Goal: Transaction & Acquisition: Obtain resource

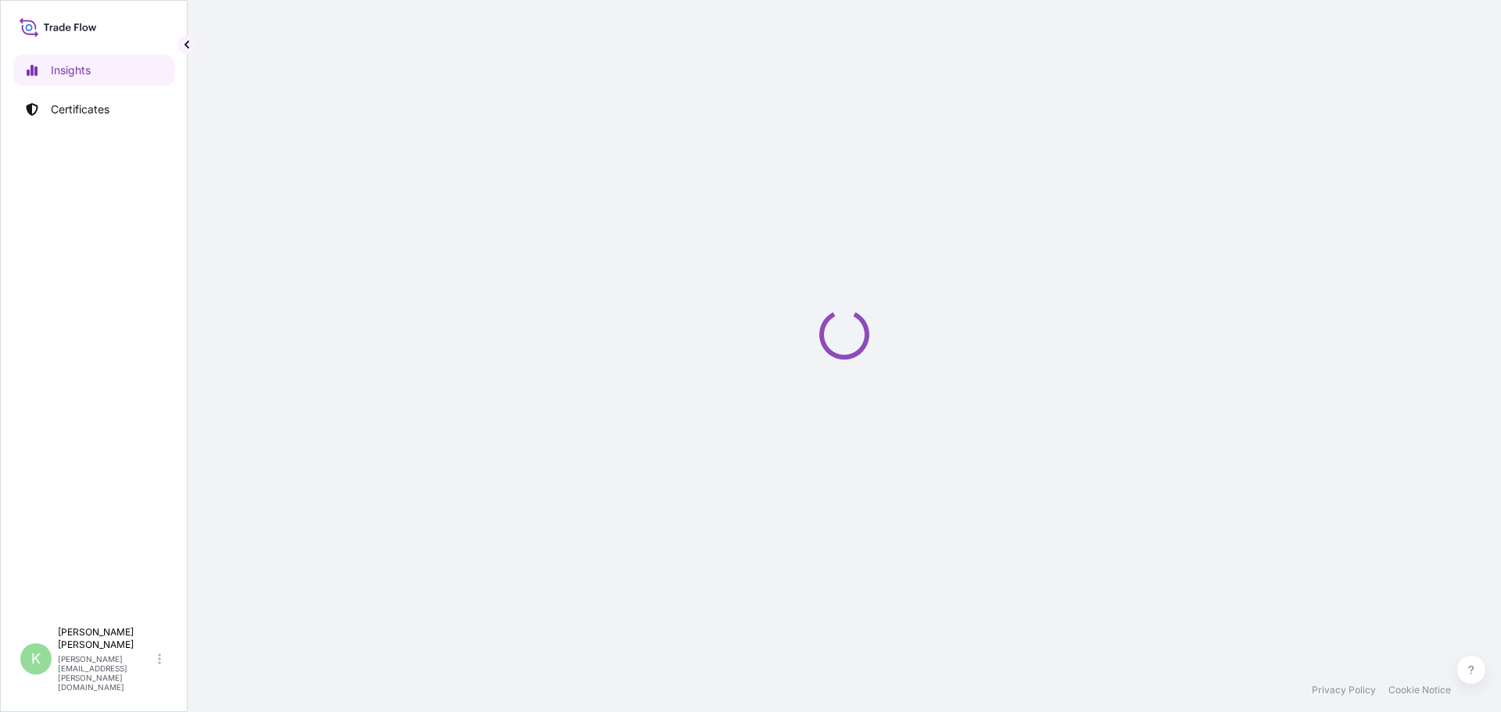
select select "2025"
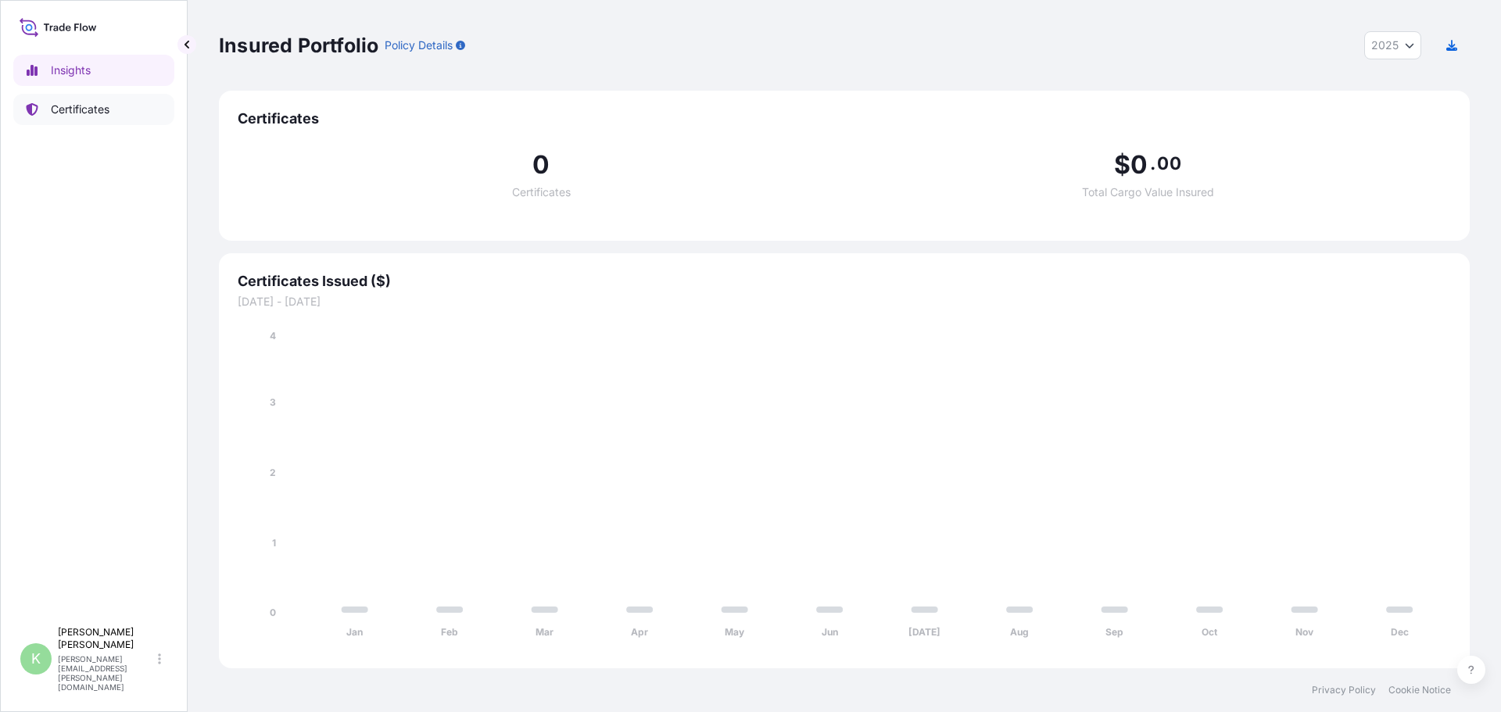
click at [70, 108] on p "Certificates" at bounding box center [80, 110] width 59 height 16
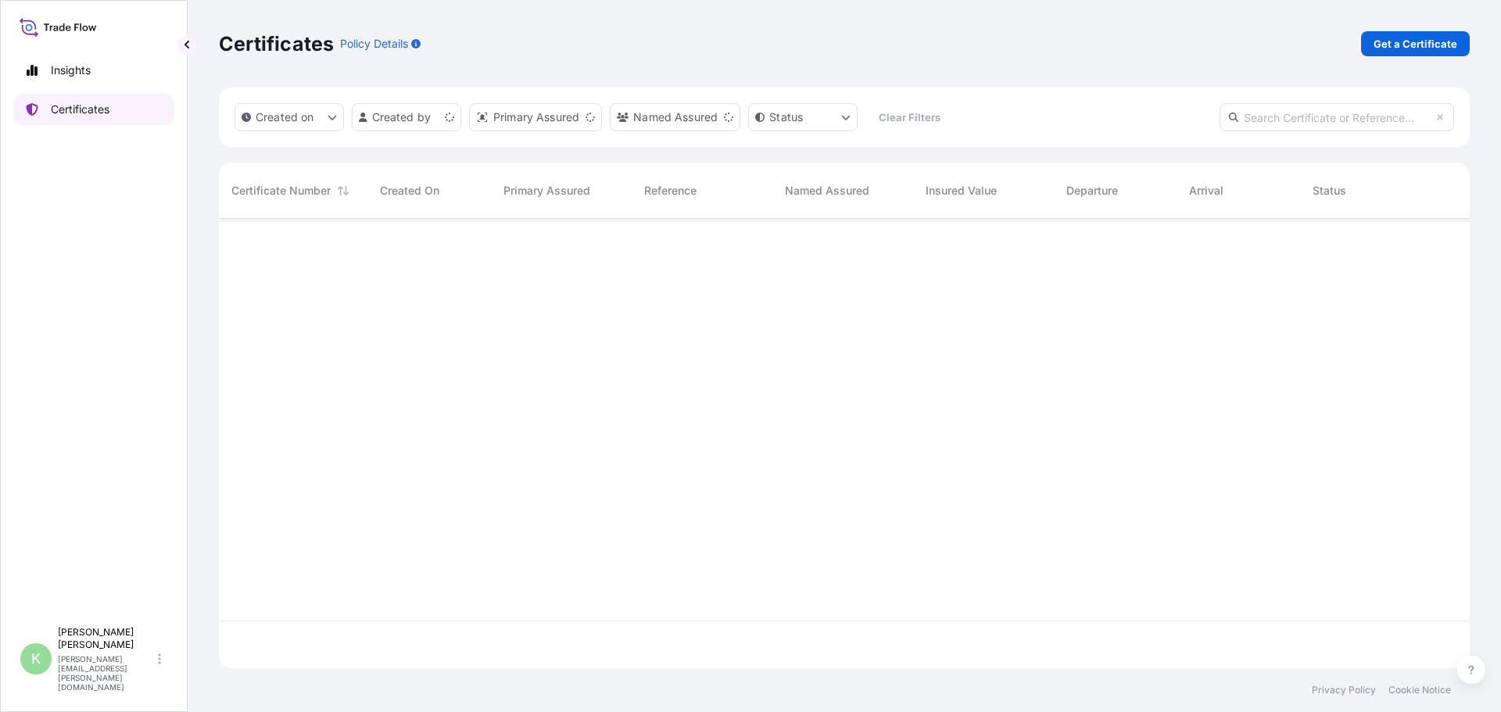
scroll to position [446, 1239]
click at [1422, 45] on p "Get a Certificate" at bounding box center [1415, 44] width 84 height 16
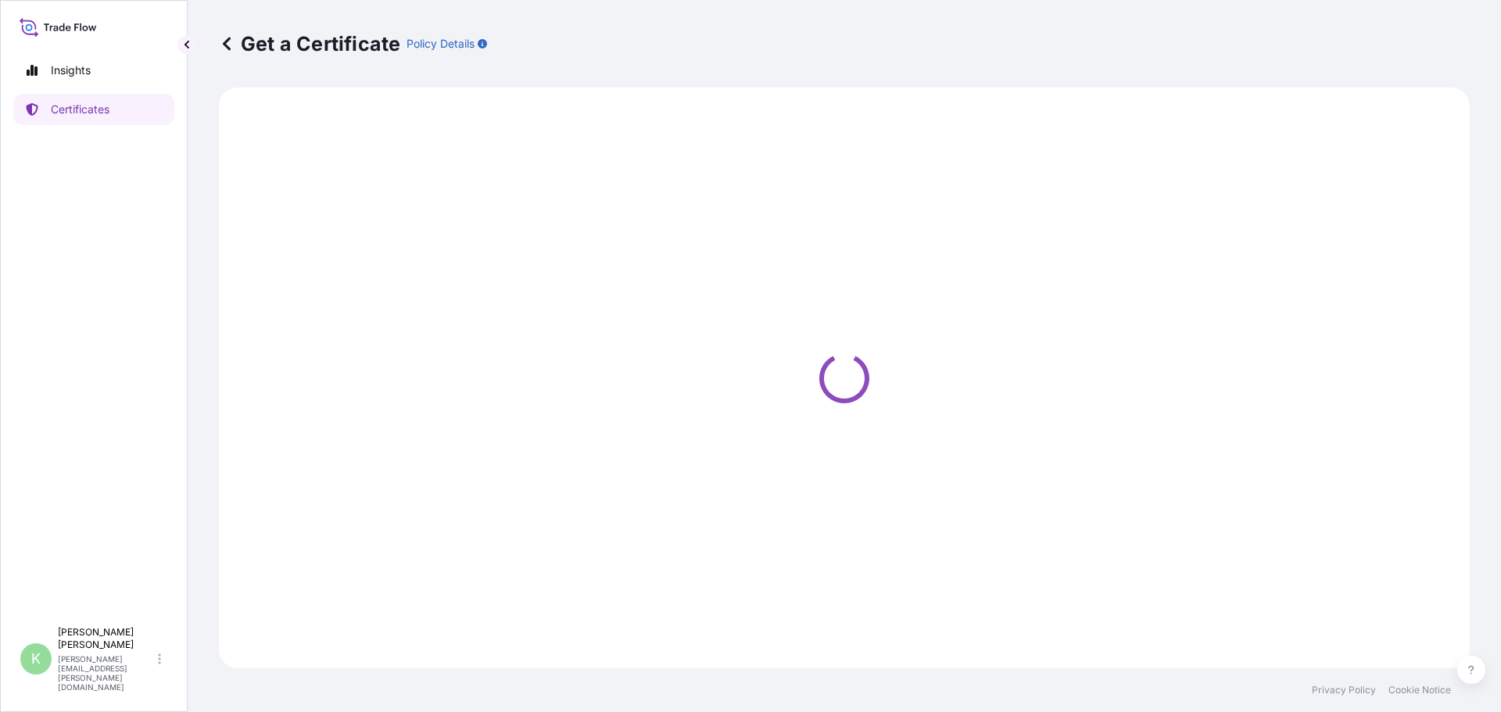
select select "Sea"
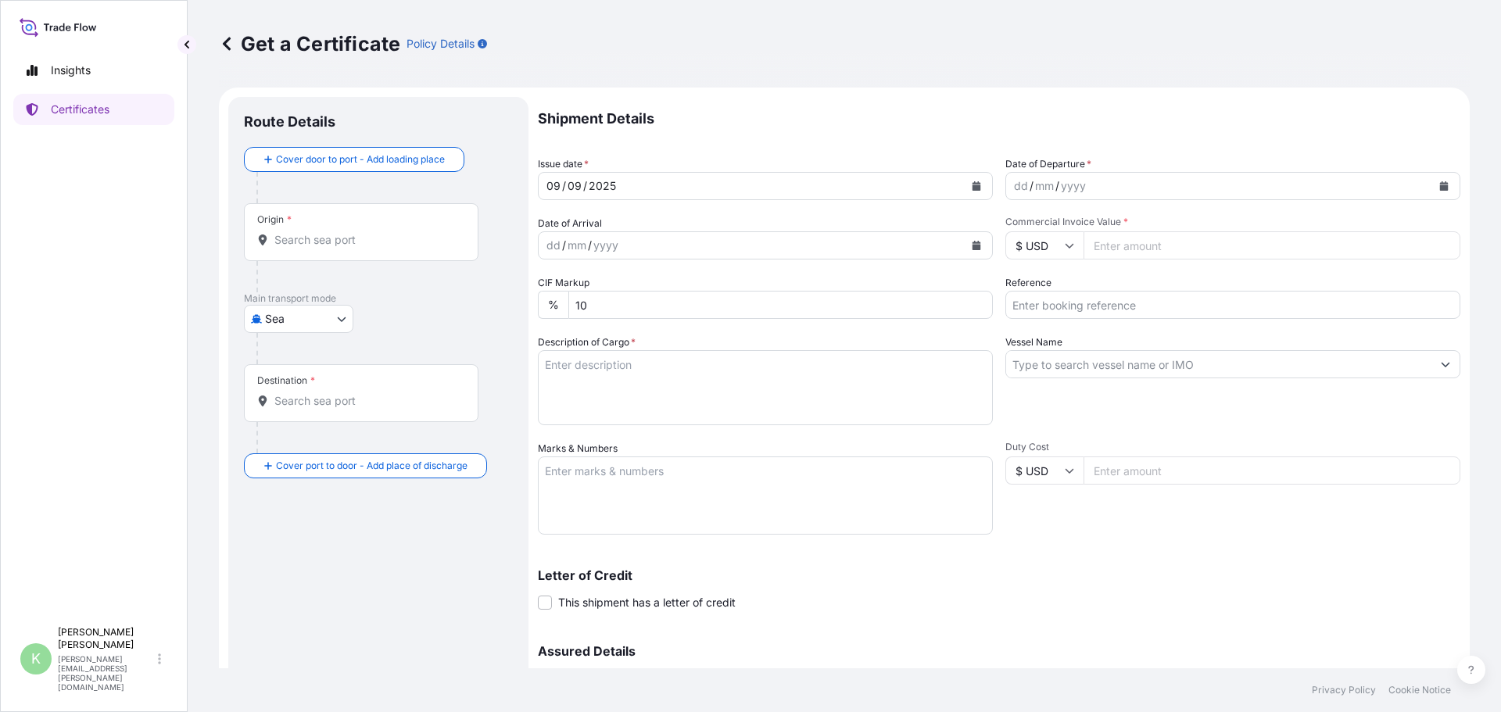
click at [1437, 186] on button "Calendar" at bounding box center [1443, 185] width 25 height 25
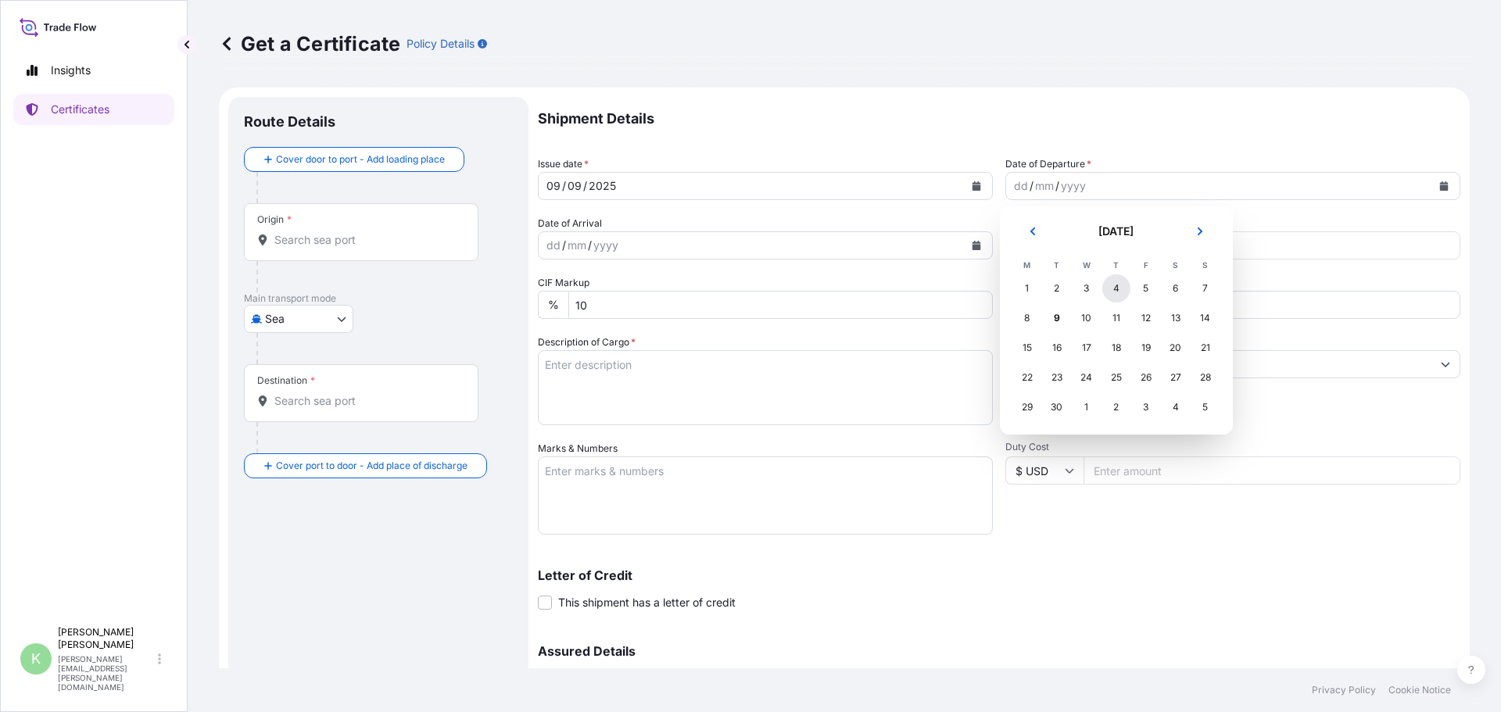
click at [1116, 287] on div "4" at bounding box center [1116, 288] width 28 height 28
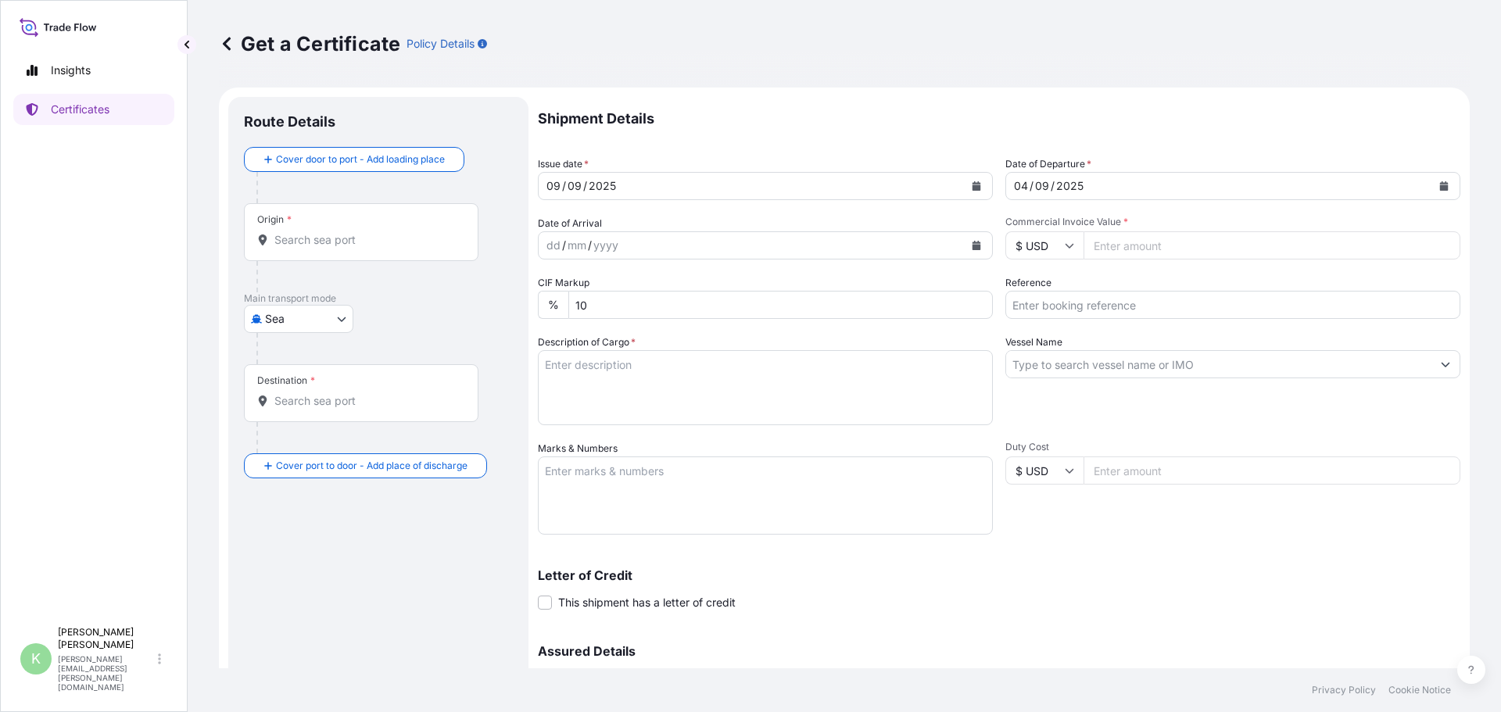
click at [1143, 249] on input "Commercial Invoice Value *" at bounding box center [1271, 245] width 377 height 28
type input "56202.00"
click at [1275, 308] on input "Reference" at bounding box center [1232, 305] width 455 height 28
click at [1291, 302] on input "1032459/81129533/PO238010279/SCVG" at bounding box center [1232, 305] width 455 height 28
type input "1032459/81129533/PO238010279/SCVG0115115"
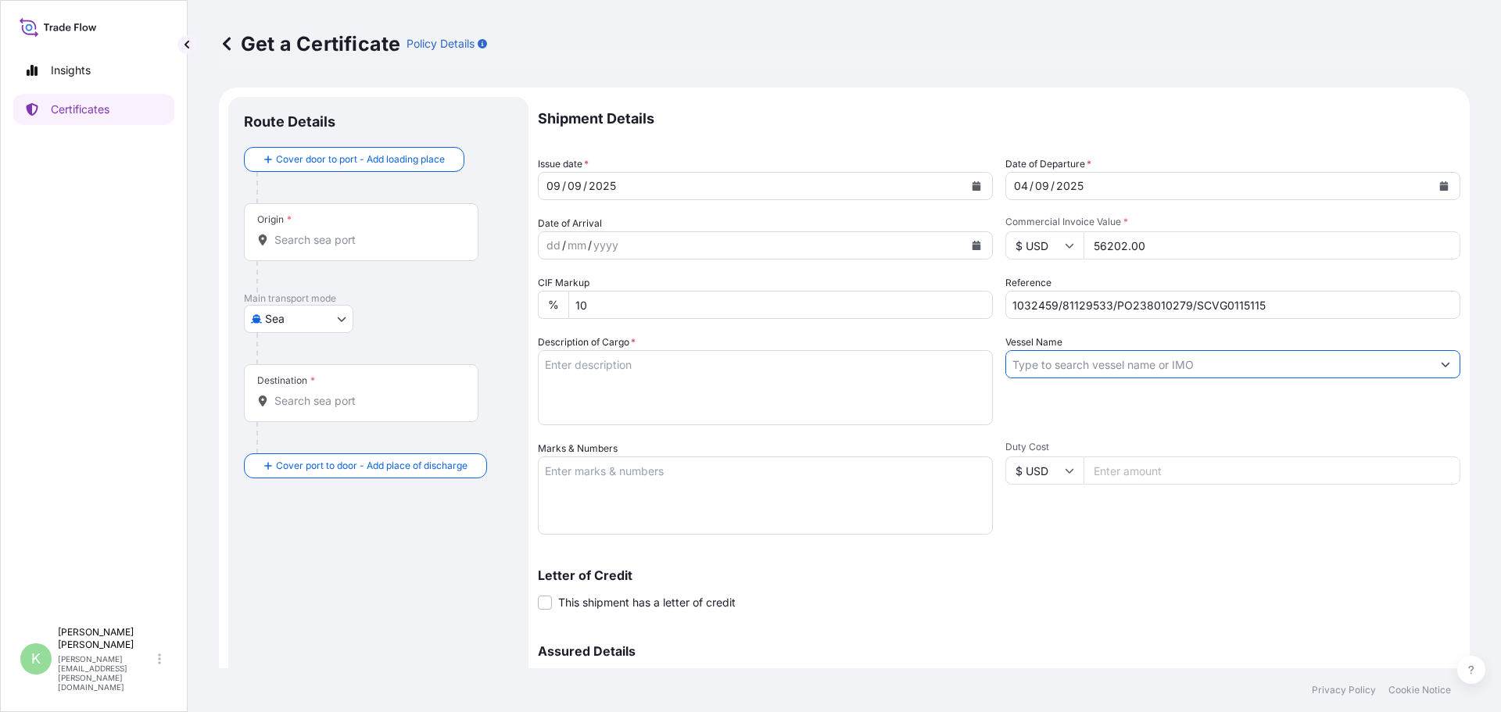
click at [1126, 363] on input "Vessel Name" at bounding box center [1218, 364] width 425 height 28
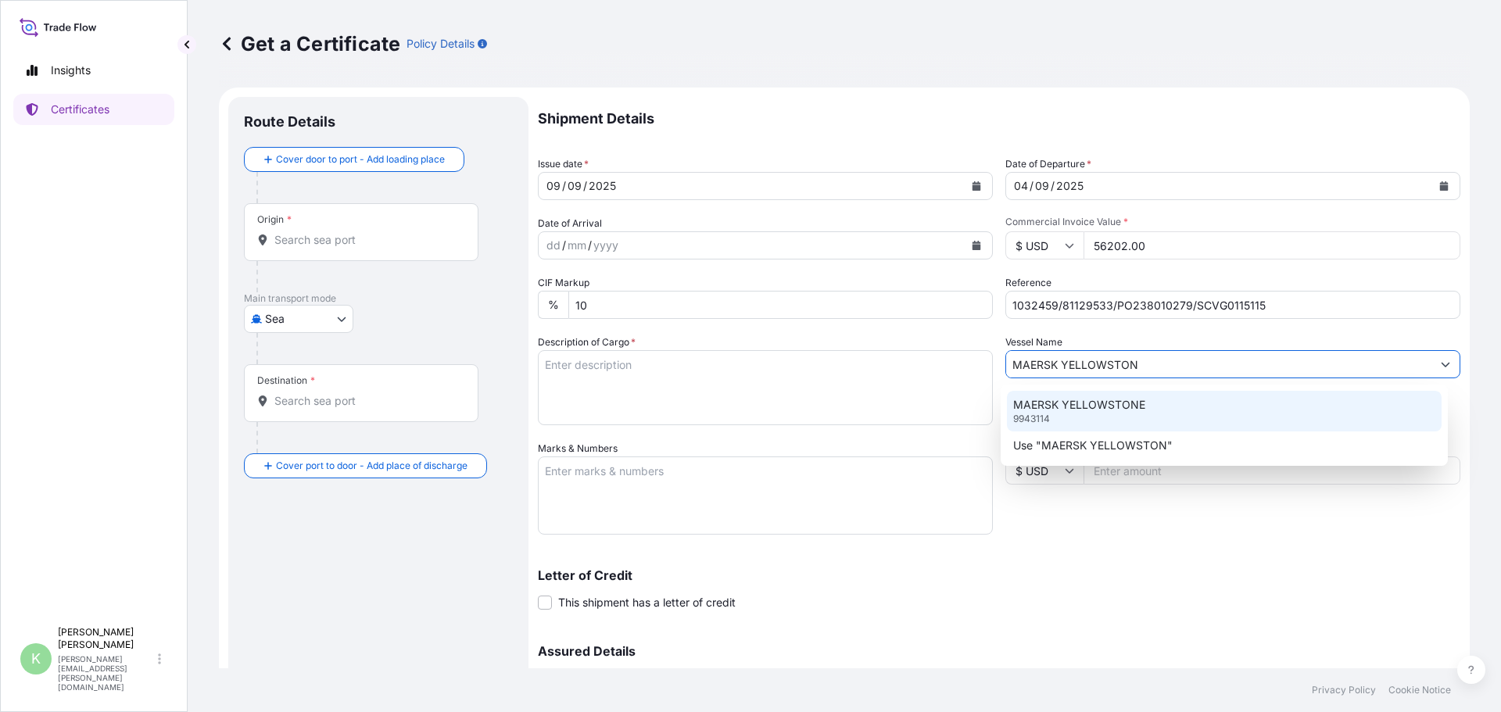
click at [1103, 403] on p "MAERSK YELLOWSTONE" at bounding box center [1079, 405] width 132 height 16
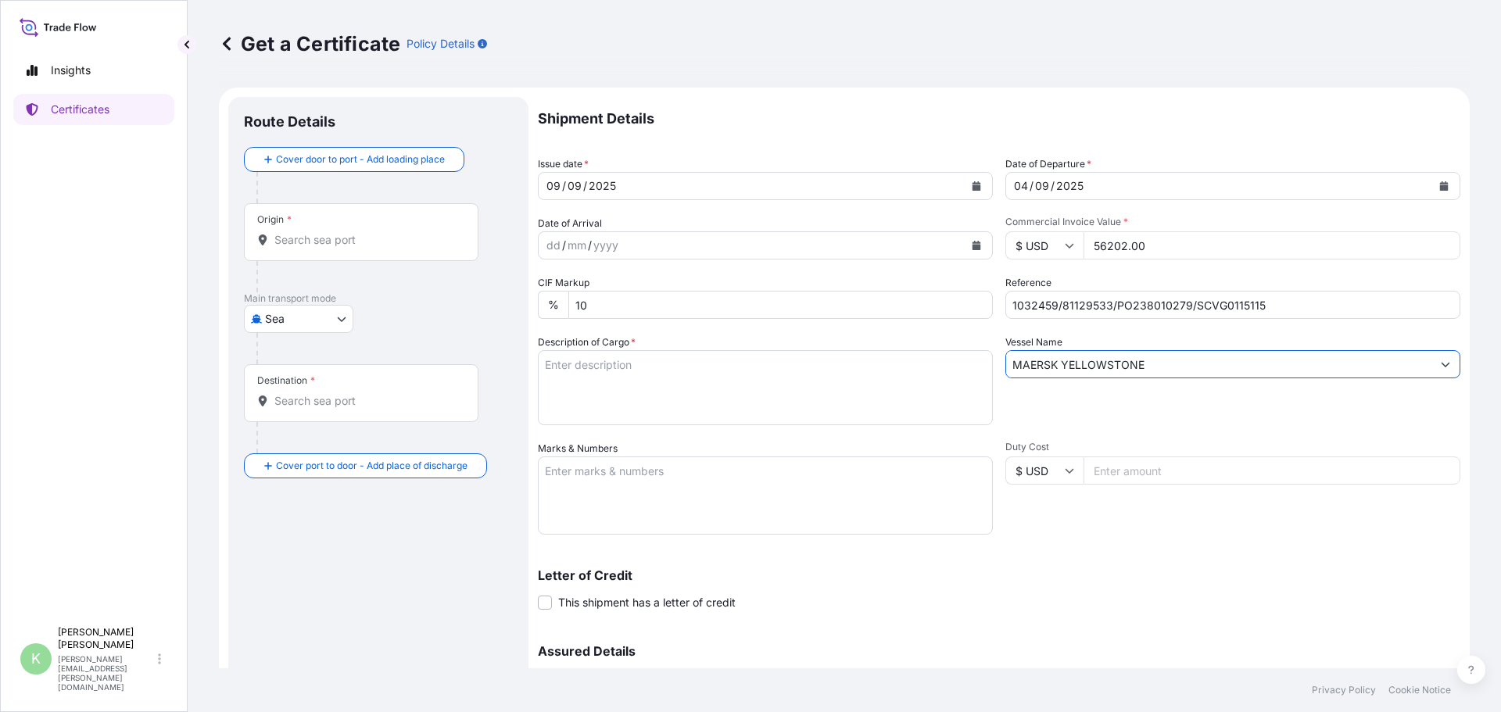
type input "MAERSK YELLOWSTONE"
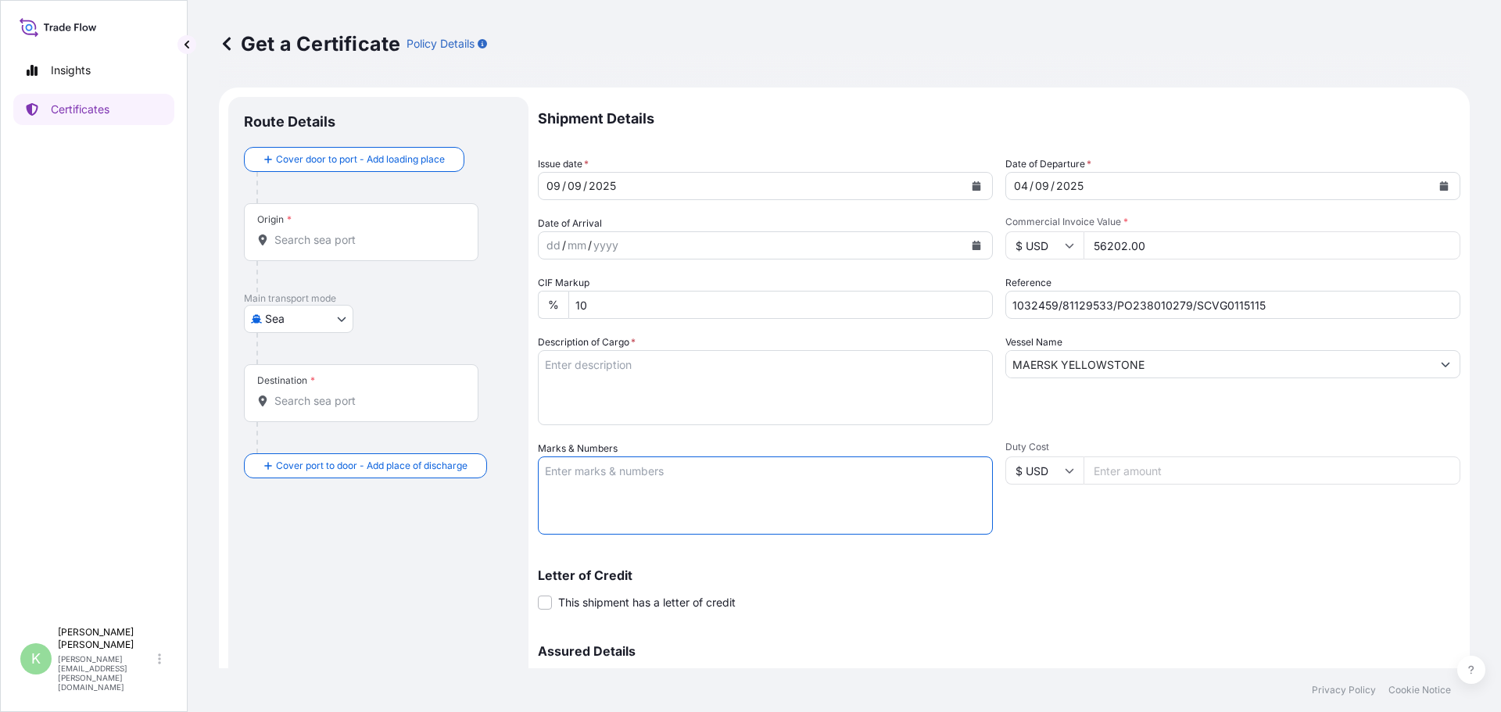
click at [760, 472] on textarea "Marks & Numbers" at bounding box center [765, 495] width 455 height 78
paste textarea "Azelis Australia Pty Ltd PO#PO238010279 SYDNEY"
type textarea "Azelis Australia Pty Ltd PO#PO238010279 SYDNEY"
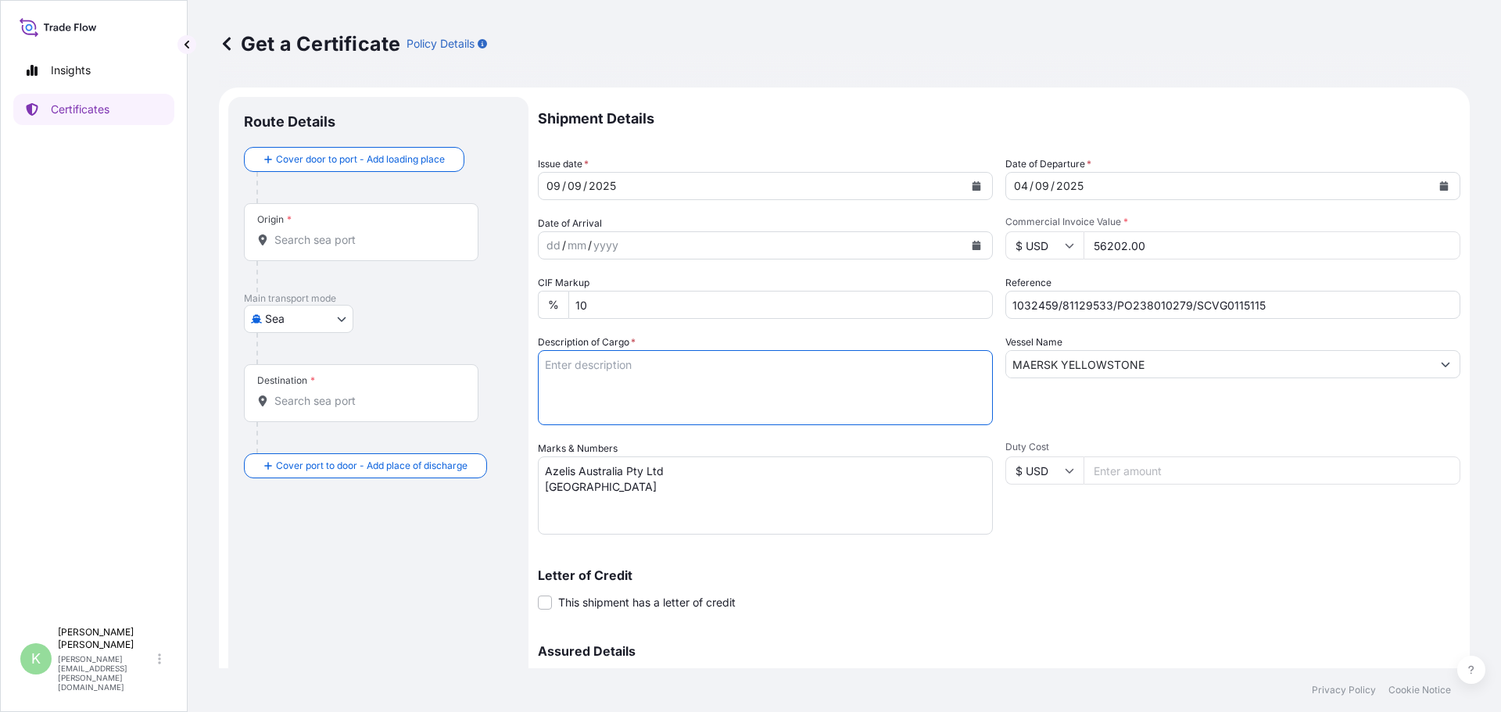
click at [857, 364] on textarea "Description of Cargo *" at bounding box center [765, 387] width 455 height 75
paste textarea "144 bags of each 25kgs on 4 heated pallet."
click at [774, 373] on textarea "144 bags of each 25kgs on 4 heated pallet." at bounding box center [765, 387] width 455 height 75
paste textarea "KELZAN M,ZNM,25KG,BAG"
click at [821, 397] on textarea "144 bags of each 25kgs on 4 heated pallet. KELZAN M,ZNM,25KG,BAG" at bounding box center [765, 387] width 455 height 75
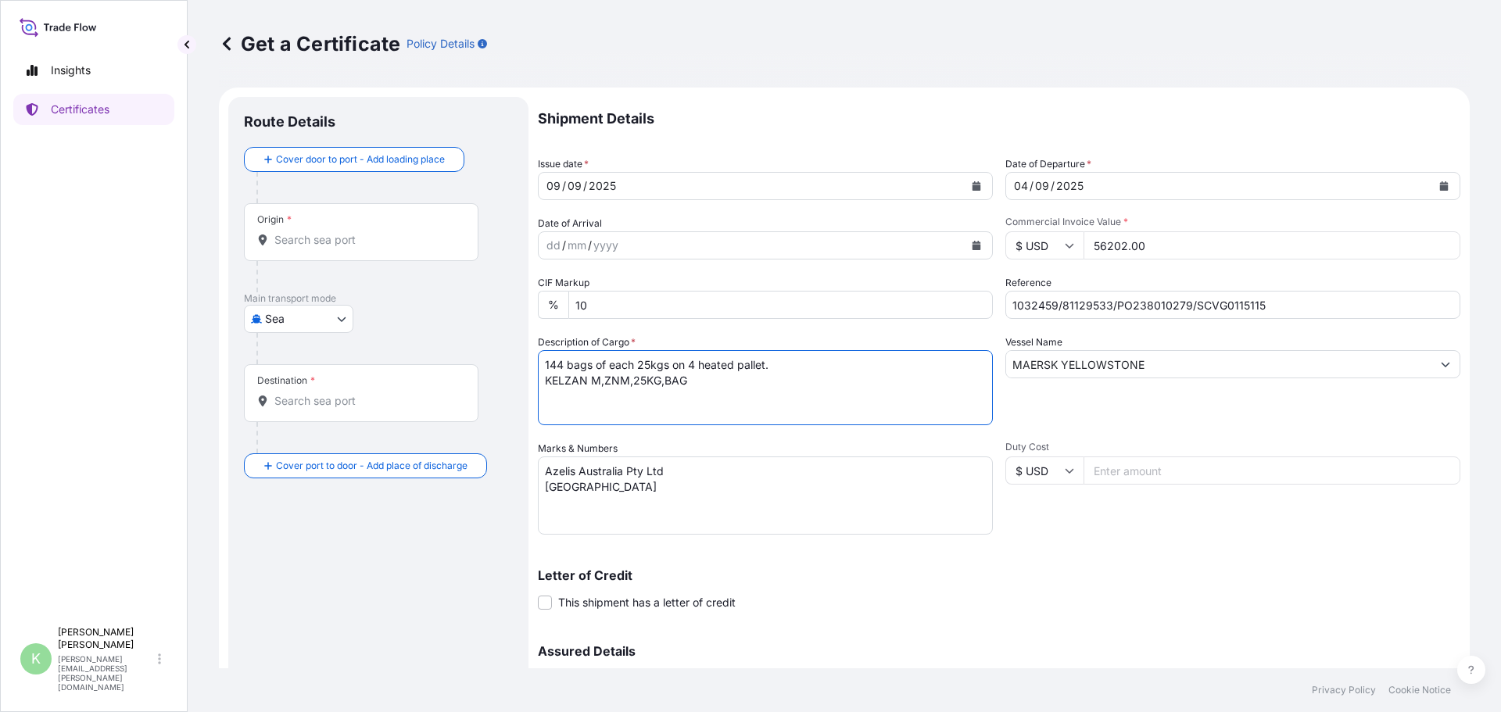
paste textarea "KELTROL CG,KTLCG,25KG,BAG"
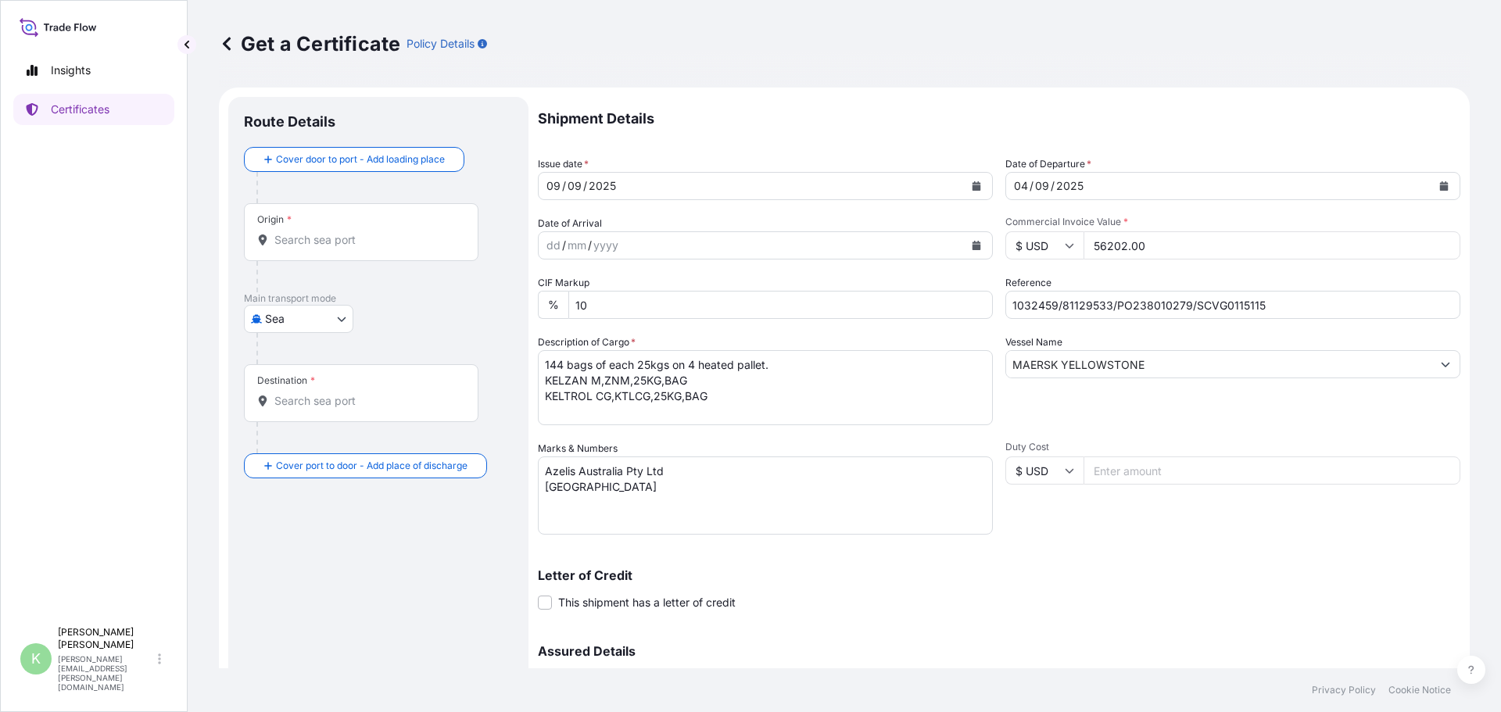
click at [792, 405] on textarea "144 bags of each 25kgs on 4 heated pallet. KELZAN M,ZNM,25KG,BAG KELTROL CG,KTL…" at bounding box center [765, 387] width 455 height 75
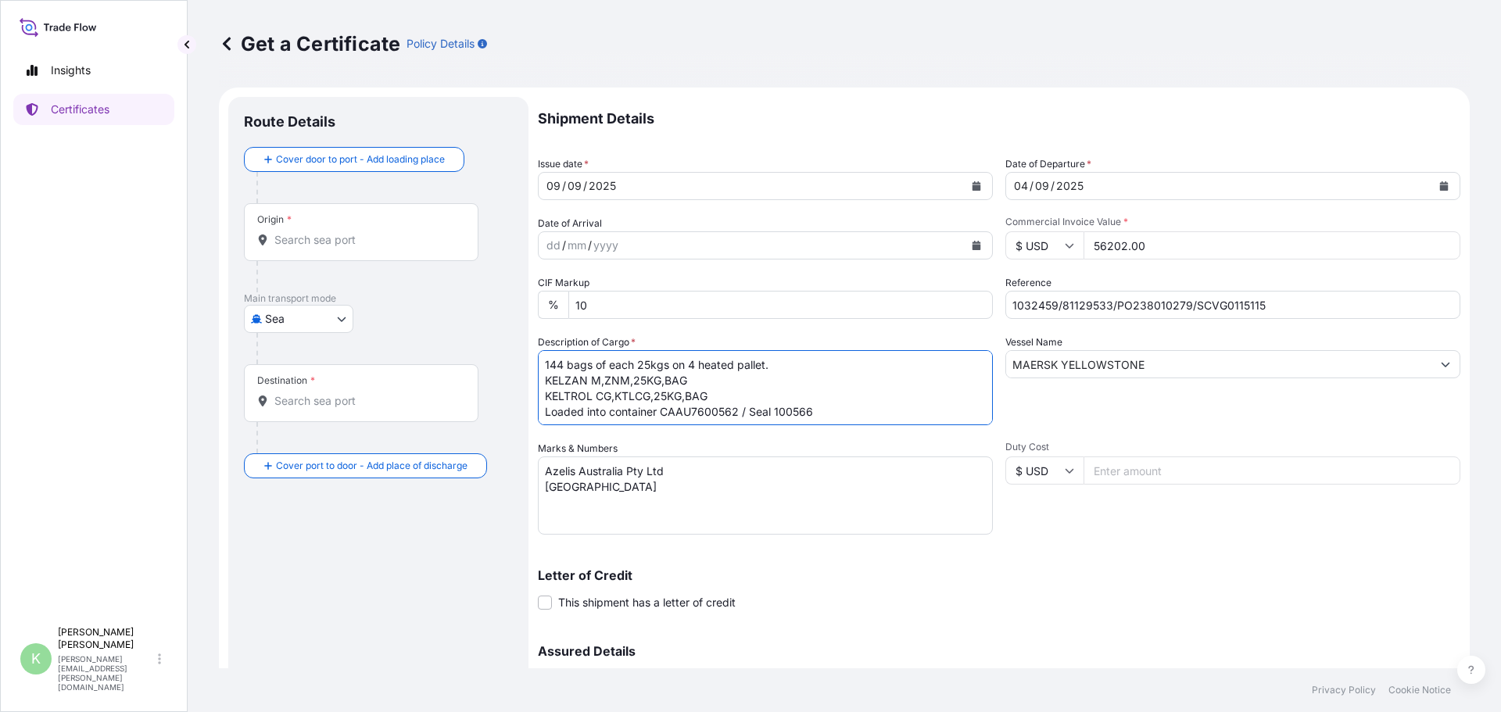
type textarea "144 bags of each 25kgs on 4 heated pallet. KELZAN M,ZNM,25KG,BAG KELTROL CG,KTL…"
click at [417, 229] on div "Origin *" at bounding box center [361, 232] width 234 height 58
click at [417, 232] on input "Origin *" at bounding box center [366, 240] width 184 height 16
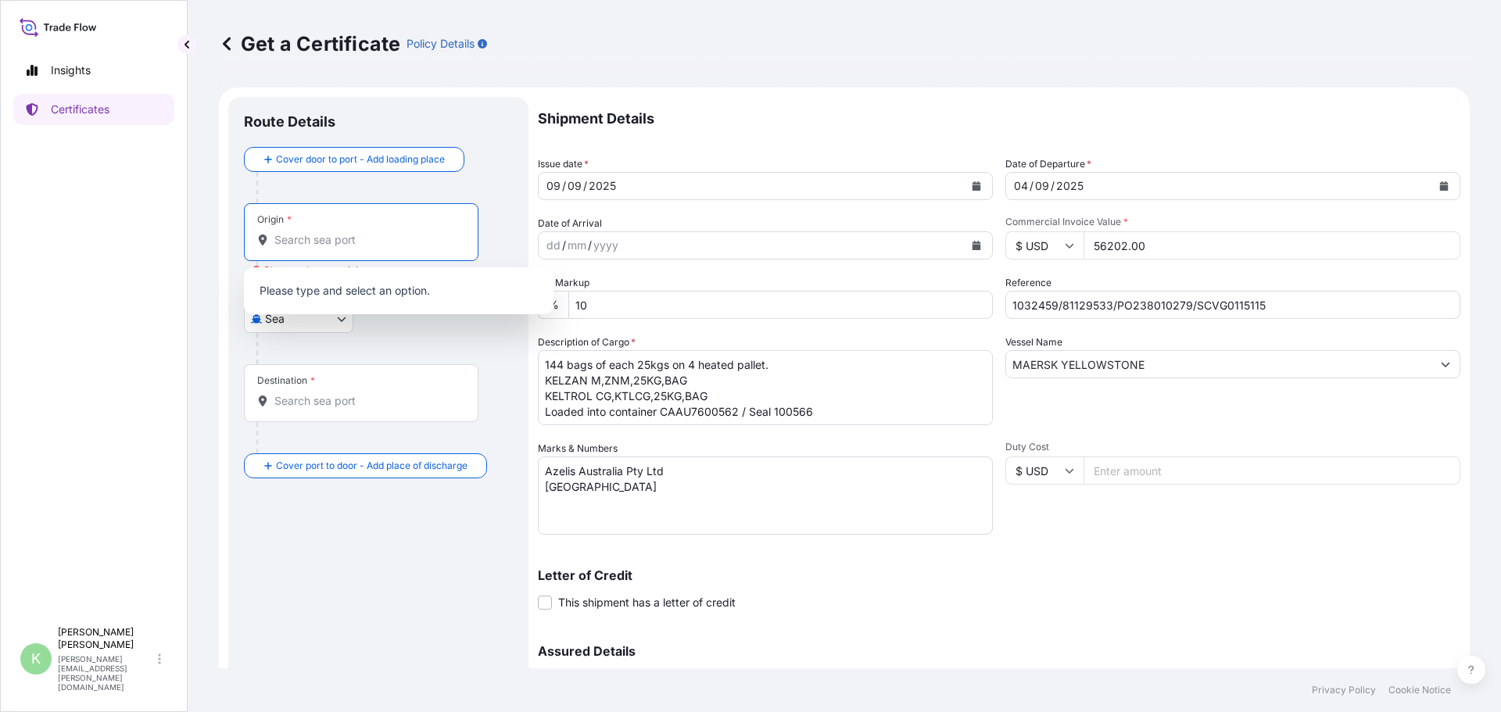
click at [410, 233] on input "Origin * Please select an origin" at bounding box center [366, 240] width 184 height 16
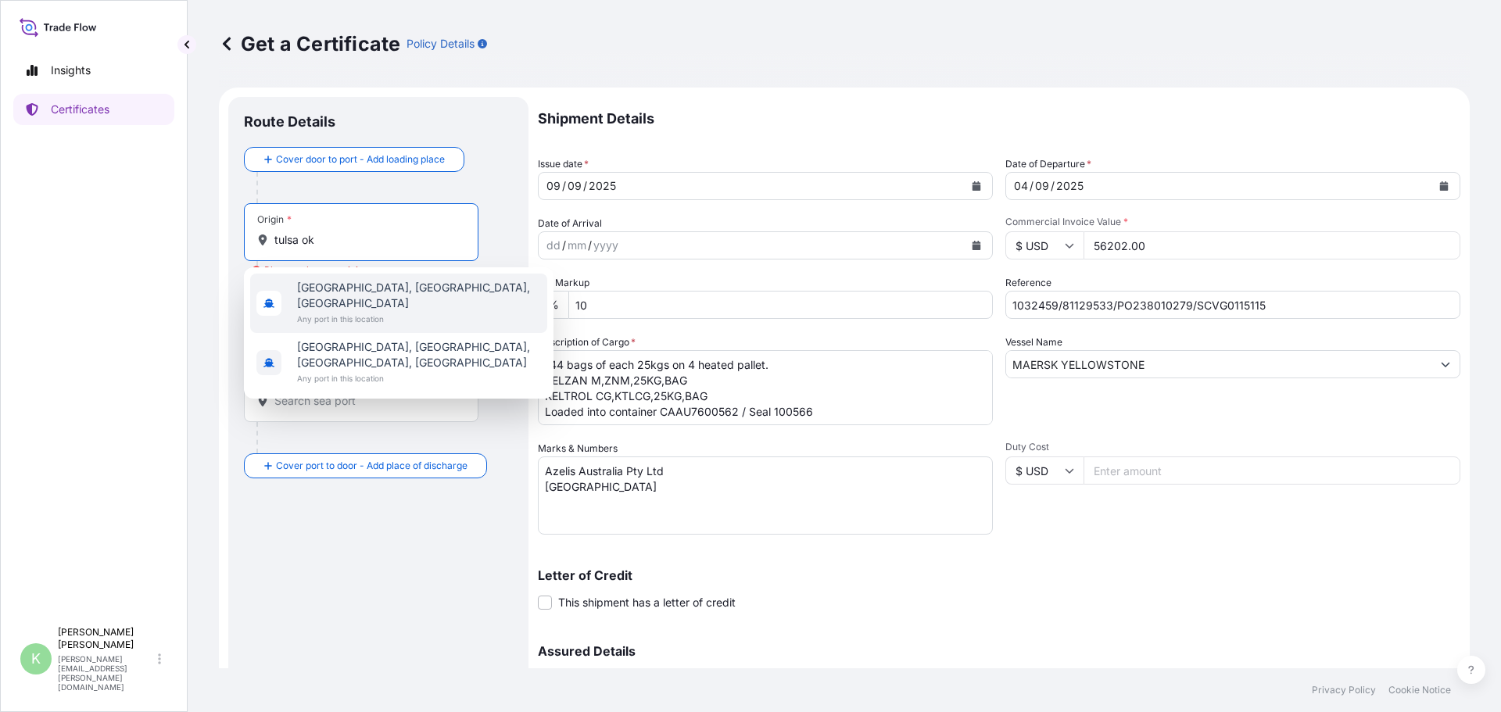
click at [329, 290] on span "Tulsa, OK, USA" at bounding box center [419, 295] width 244 height 31
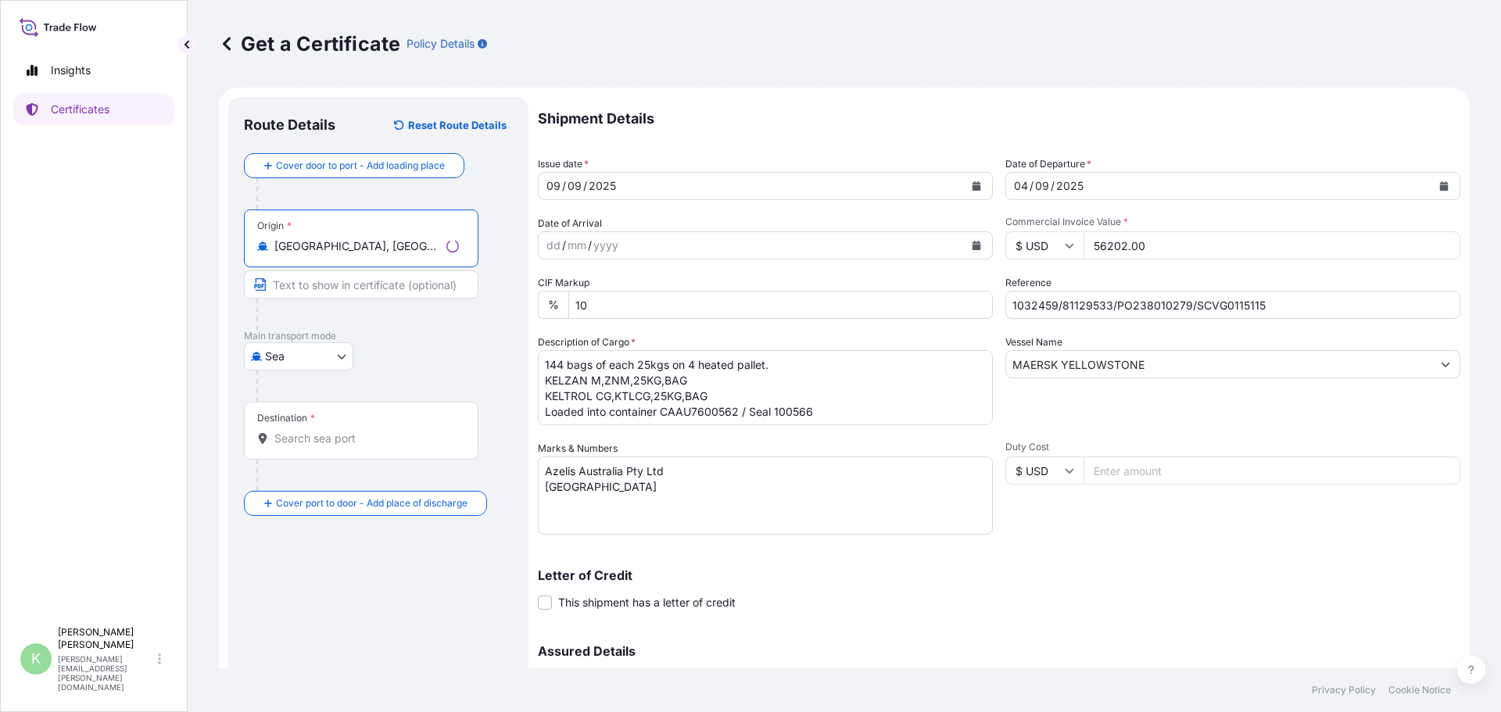
type input "Tulsa, OK, USA"
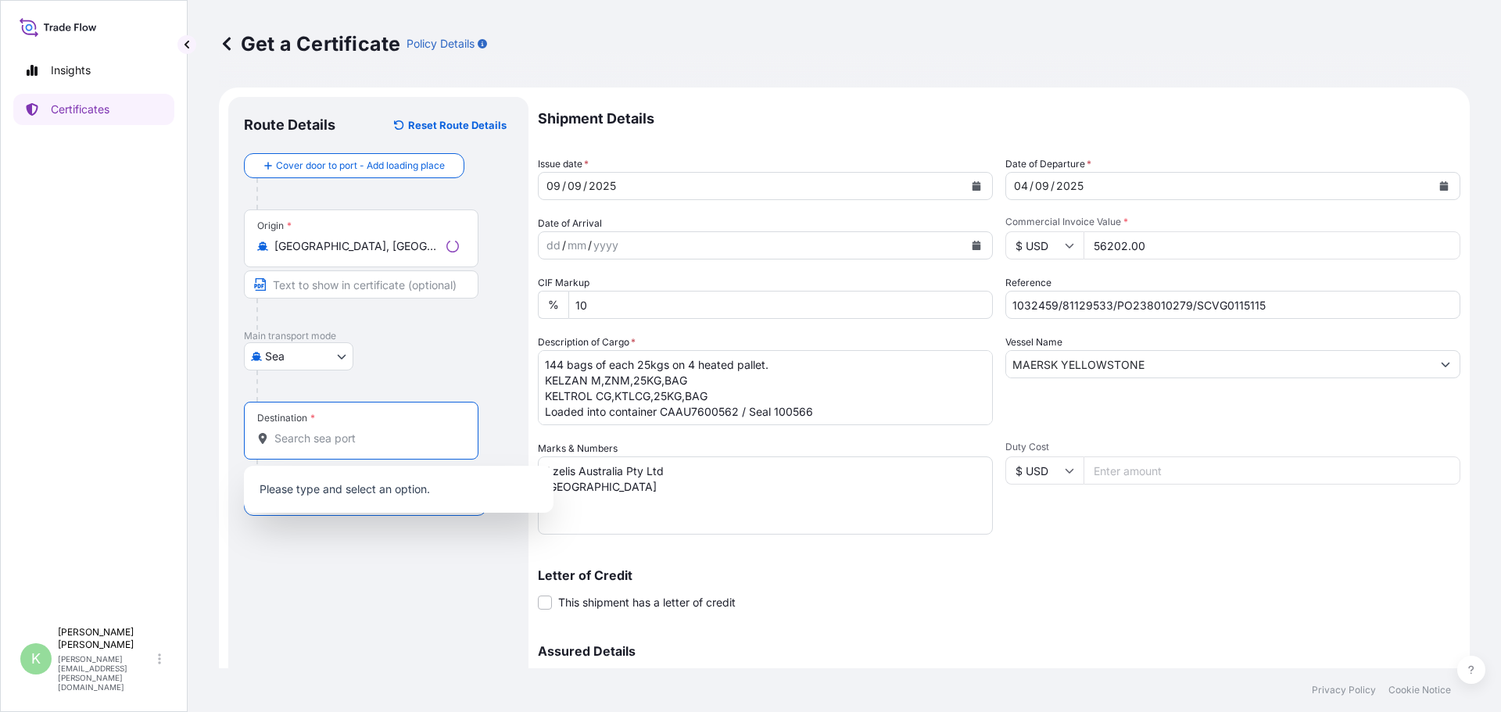
click at [314, 442] on input "Destination *" at bounding box center [366, 439] width 184 height 16
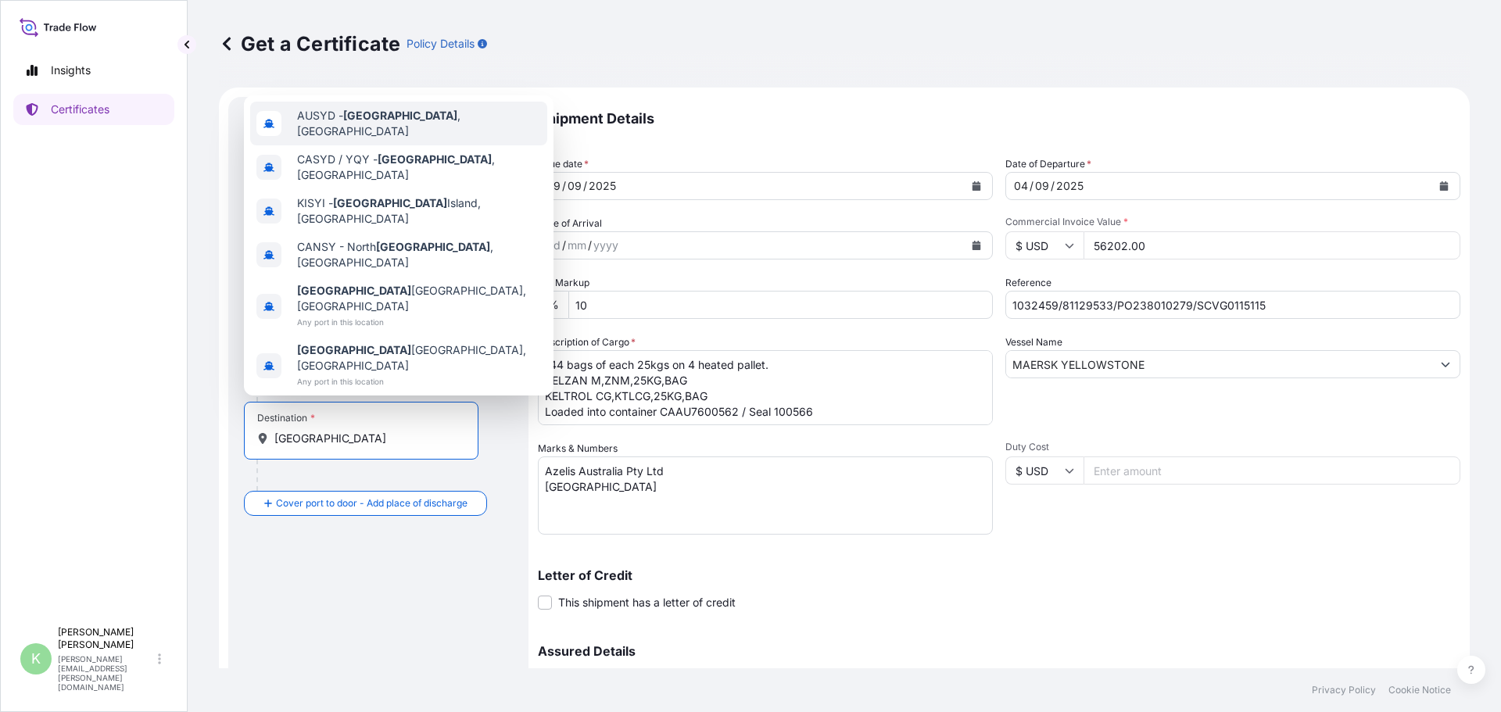
click at [391, 139] on span "AUSYD - Sydney , Australia" at bounding box center [419, 123] width 244 height 31
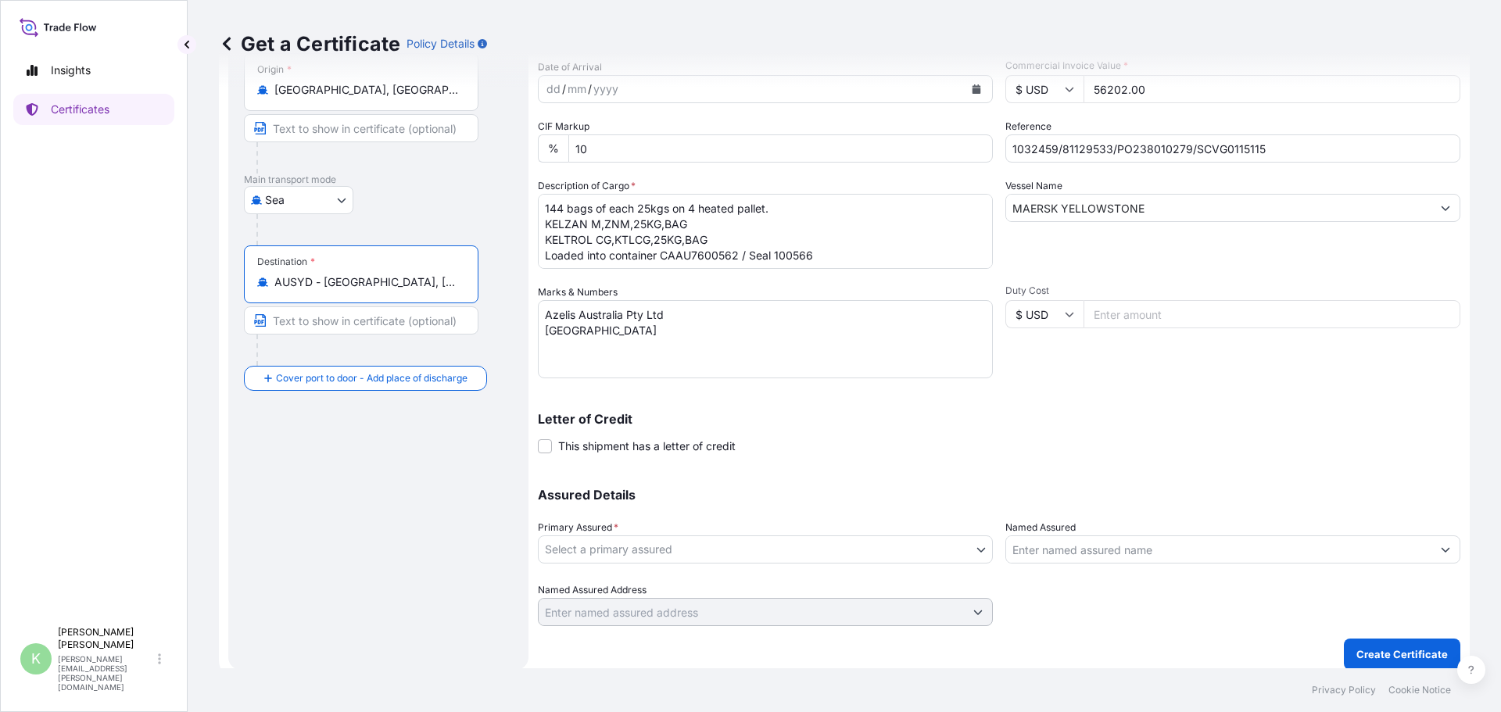
scroll to position [167, 0]
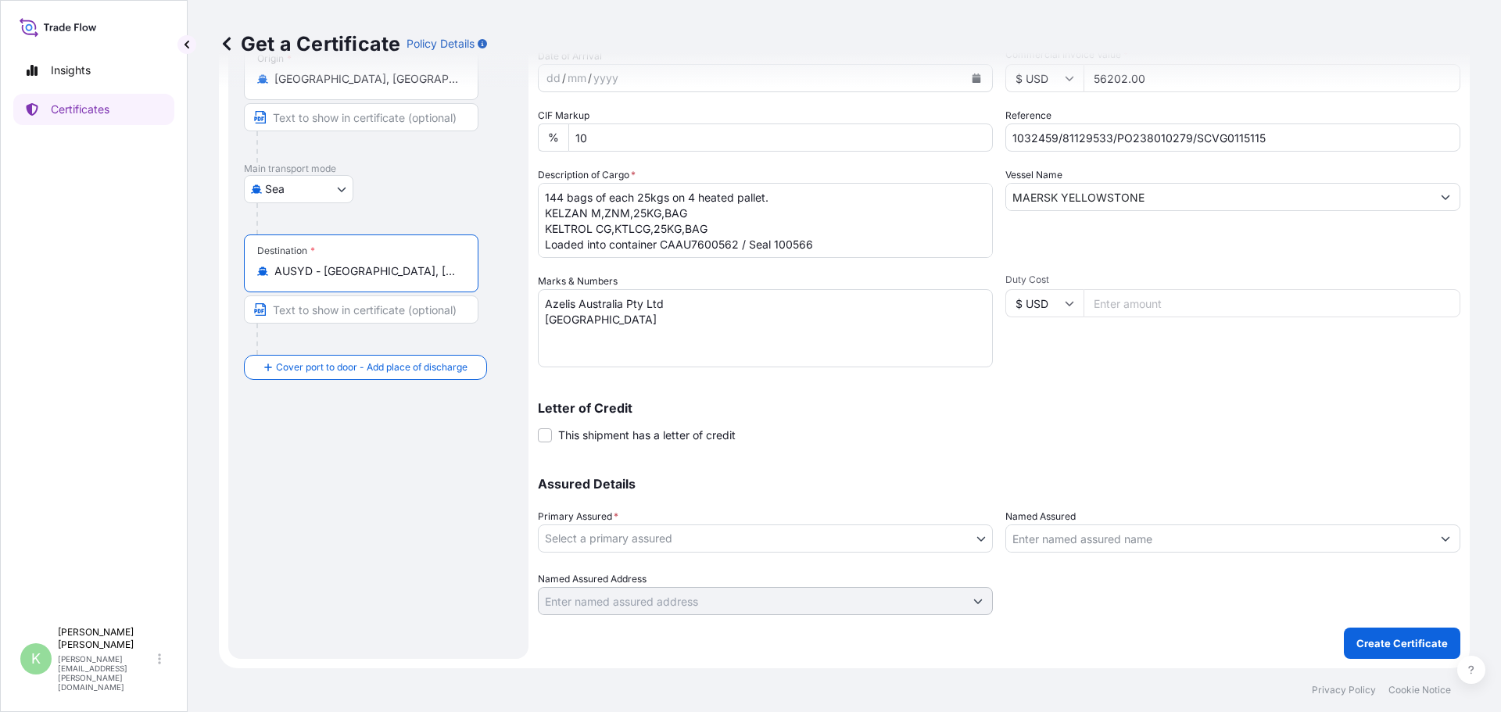
type input "AUSYD - Sydney, Australia"
click at [800, 535] on body "6 options available. Insights Certificates K Kathy Reinhart kathy.reinhart@us.d…" at bounding box center [750, 356] width 1501 height 712
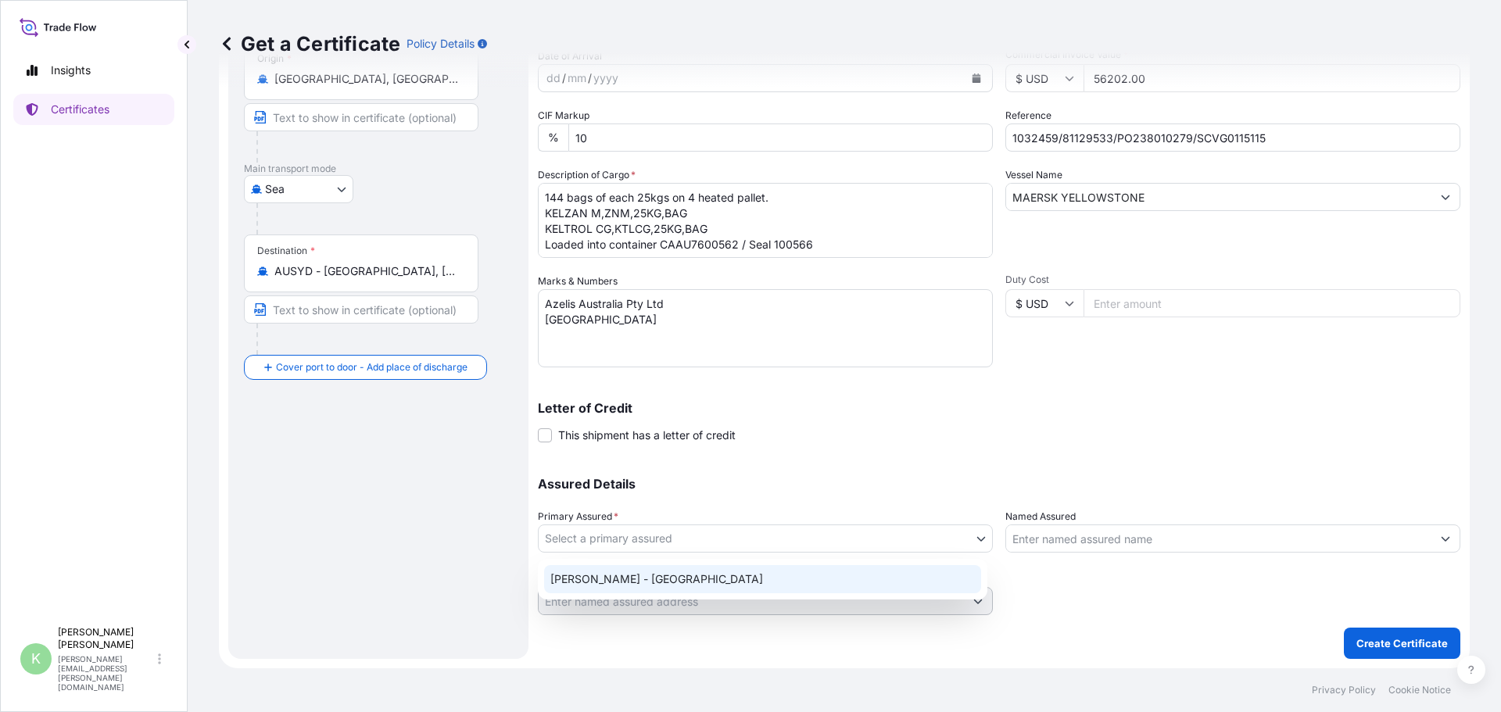
click at [619, 578] on div "CP Kelco - USA" at bounding box center [762, 579] width 437 height 28
select select "31650"
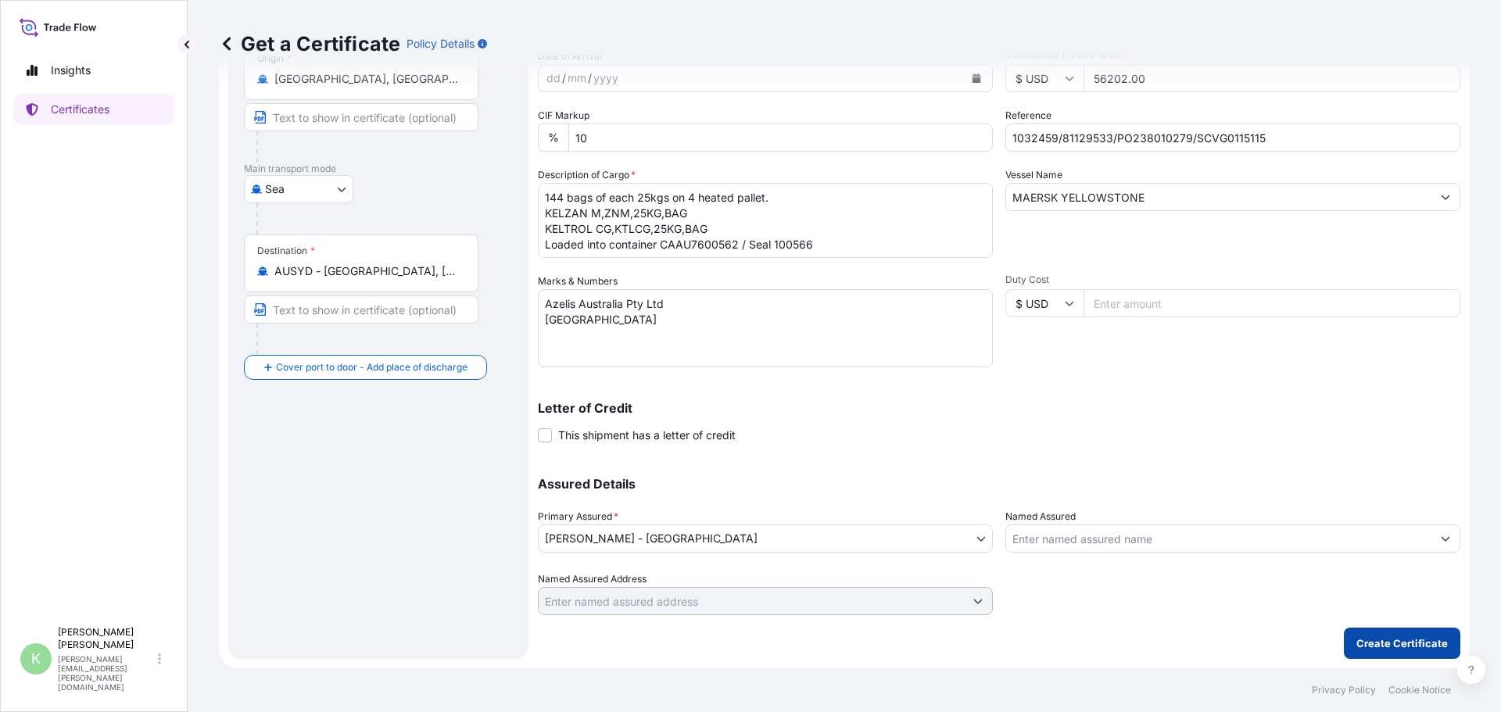
click at [1370, 645] on p "Create Certificate" at bounding box center [1401, 643] width 91 height 16
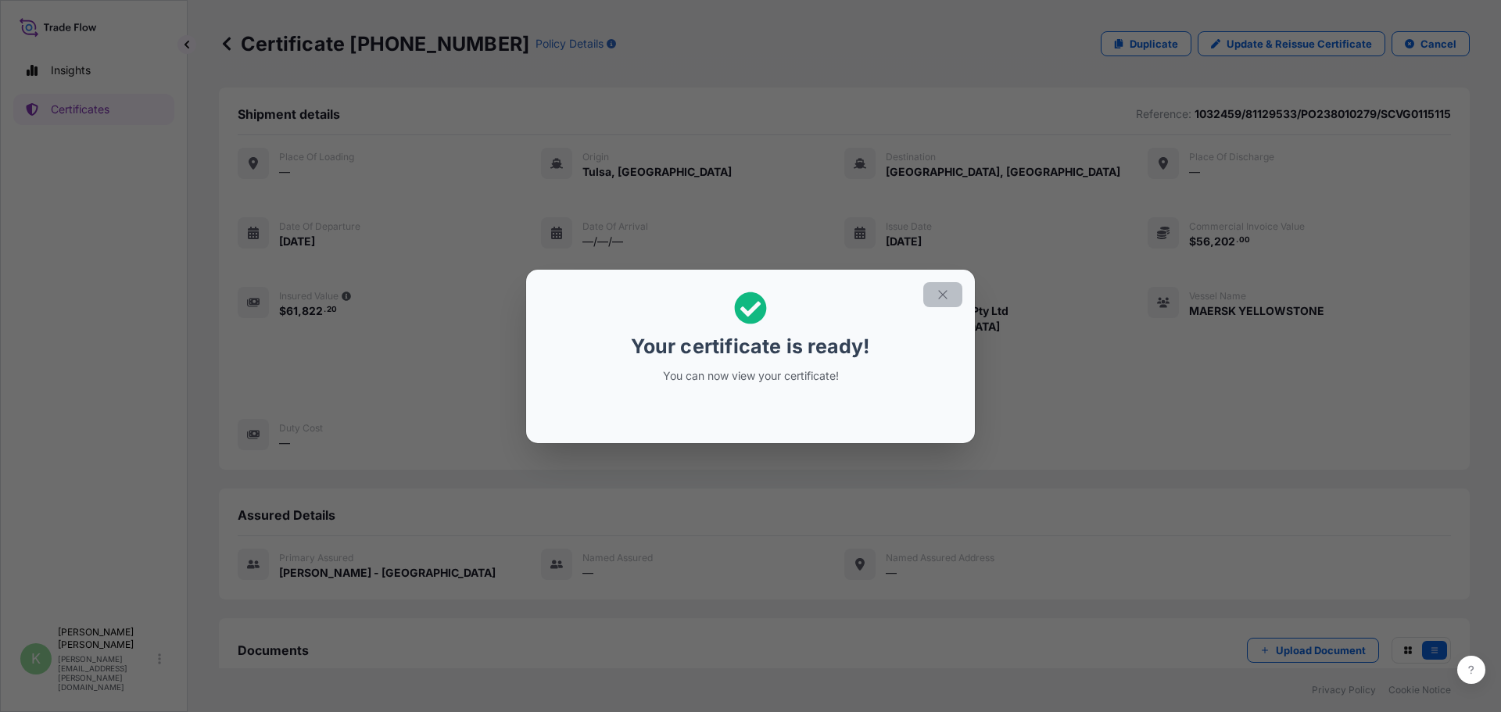
click at [937, 291] on icon "button" at bounding box center [942, 295] width 14 height 14
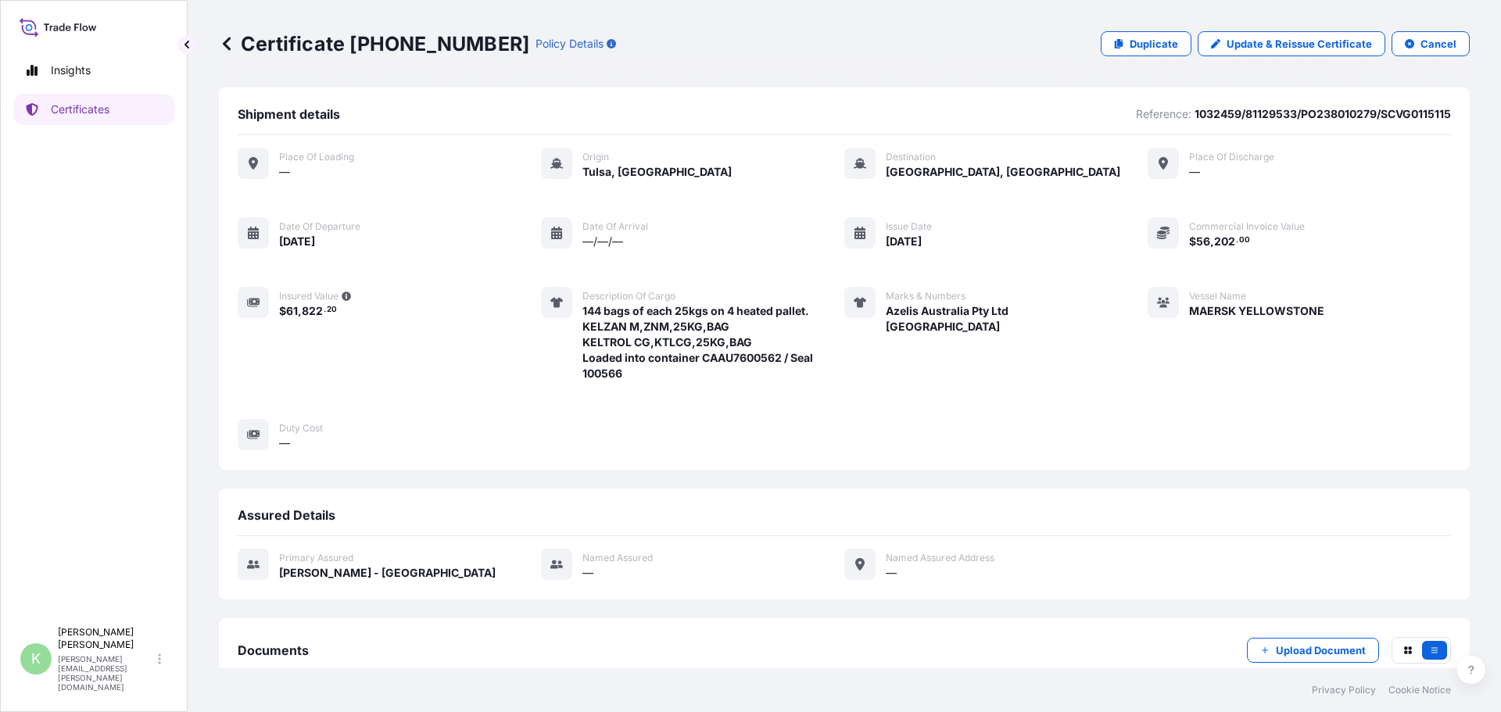
scroll to position [96, 0]
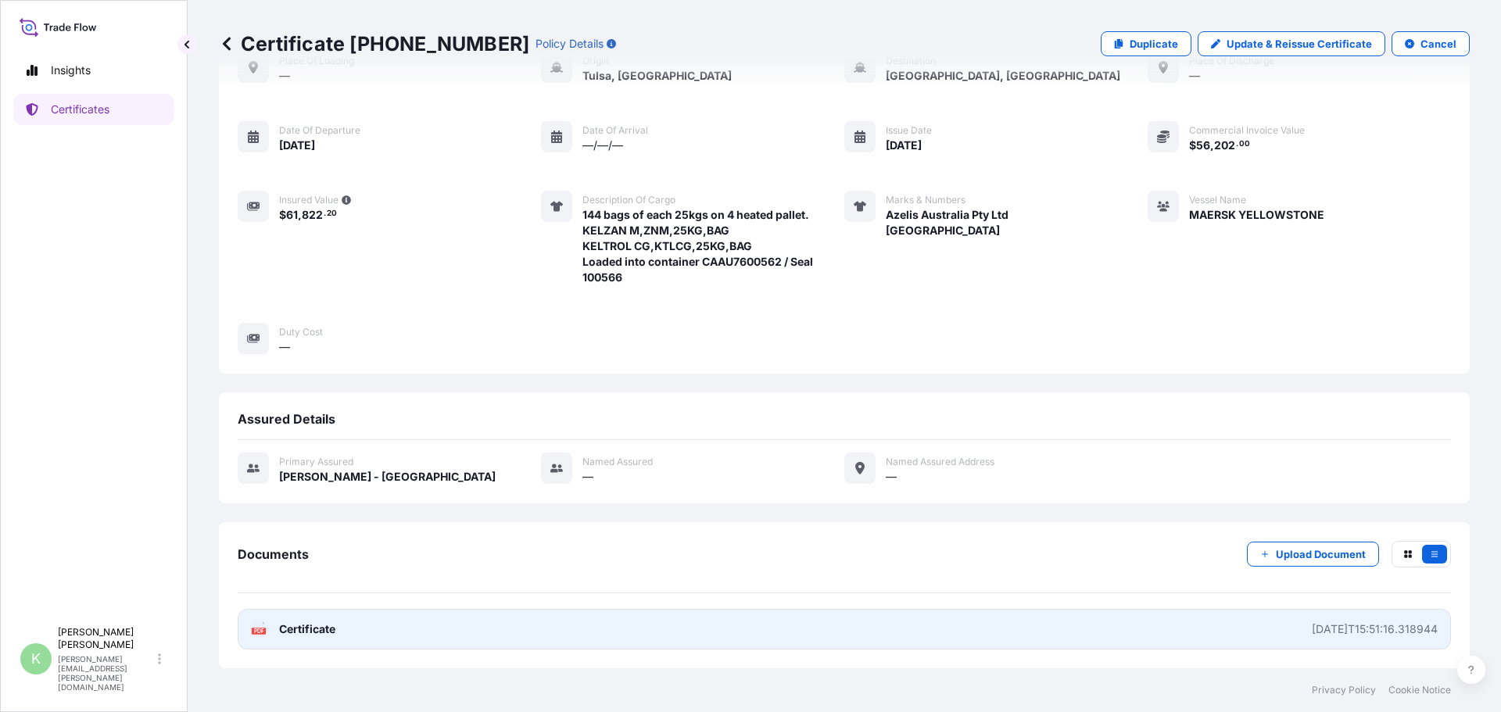
click at [263, 627] on icon at bounding box center [258, 629] width 13 height 16
